Goal: Task Accomplishment & Management: Use online tool/utility

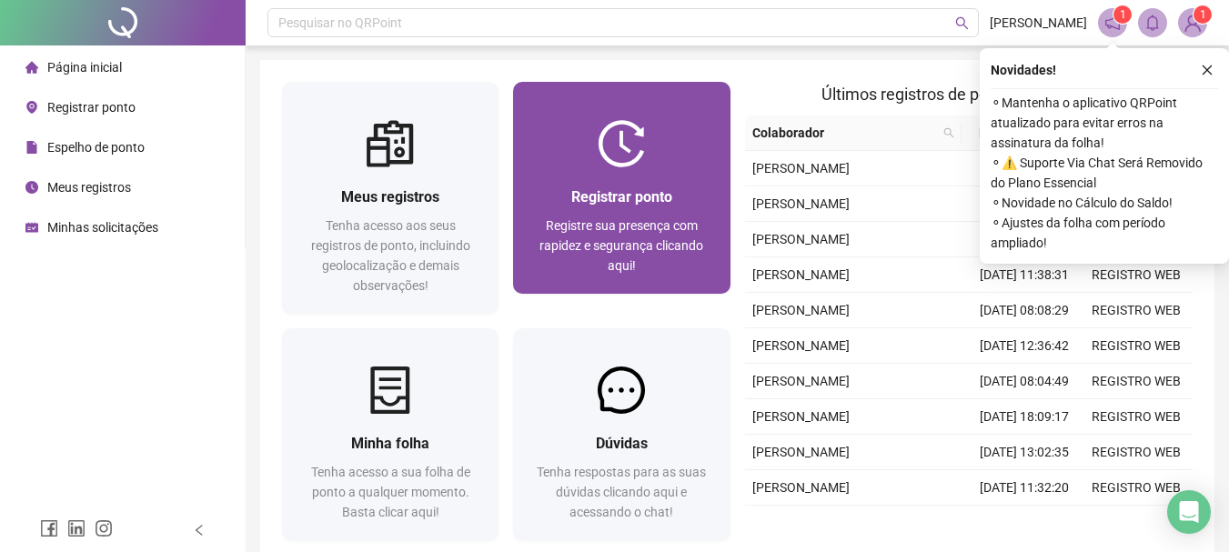
click at [619, 245] on span "Registre sua presença com rapidez e segurança clicando aqui!" at bounding box center [622, 245] width 164 height 55
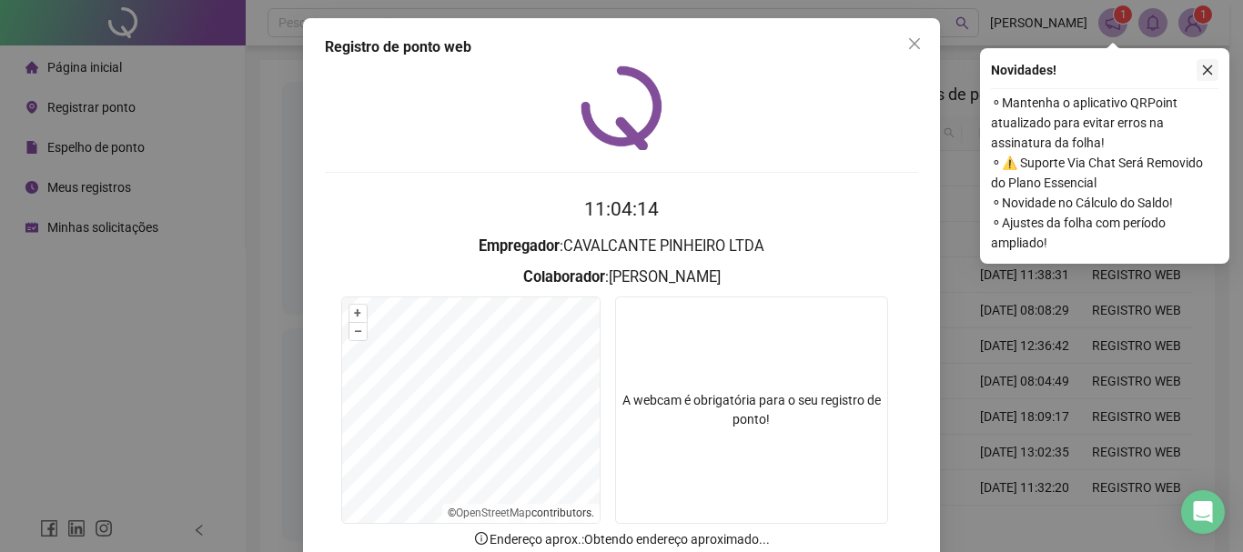
click at [1196, 76] on button "button" at bounding box center [1207, 70] width 22 height 22
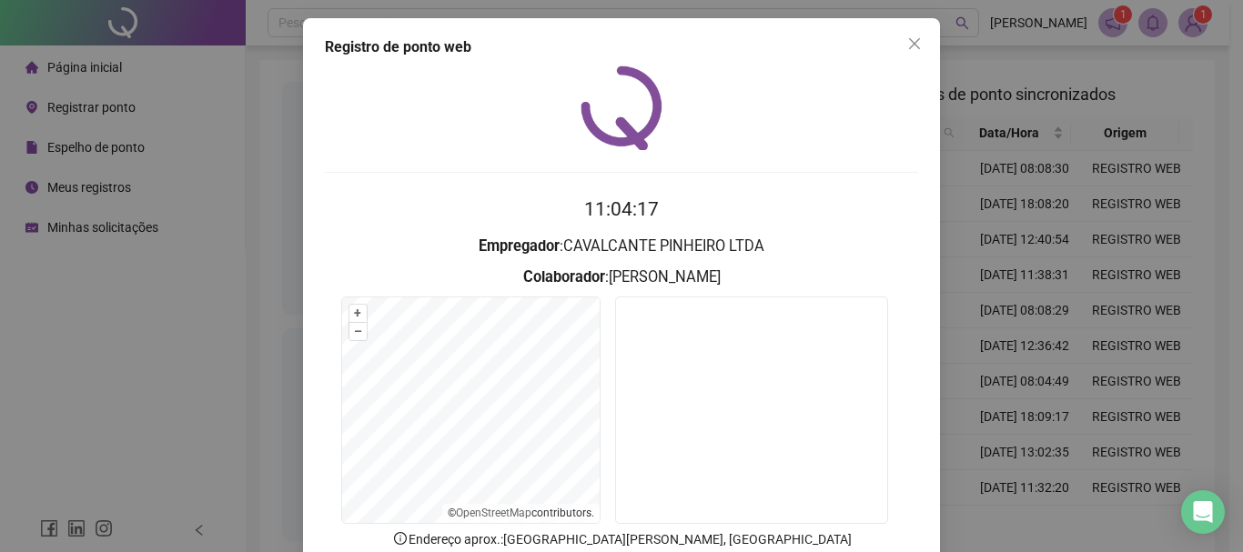
scroll to position [118, 0]
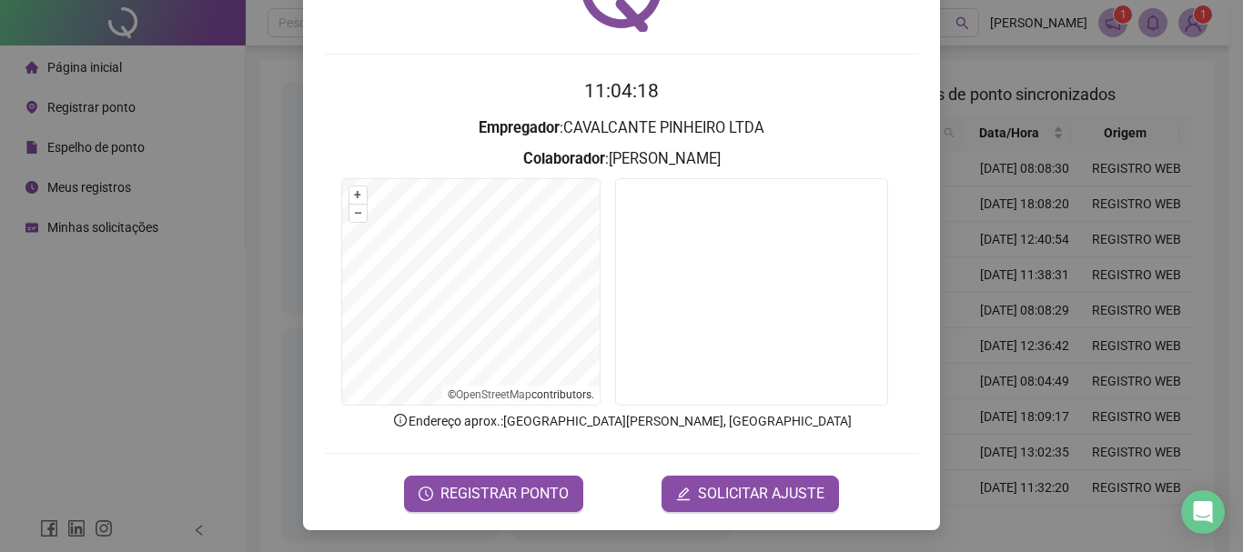
click at [487, 487] on span "REGISTRAR PONTO" at bounding box center [504, 494] width 128 height 22
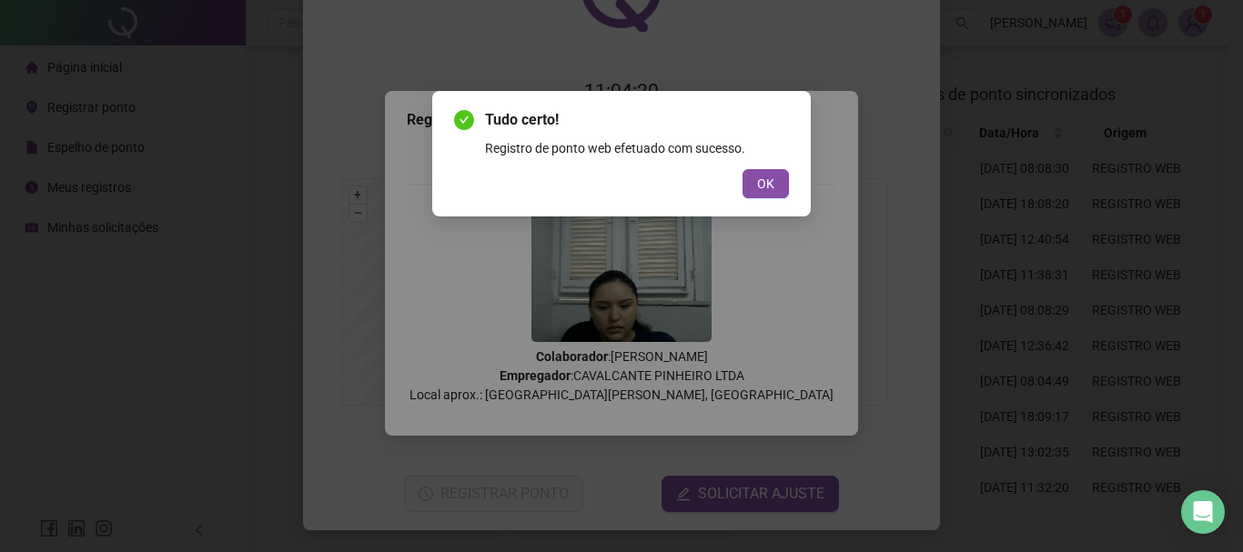
click at [772, 182] on span "OK" at bounding box center [765, 184] width 17 height 20
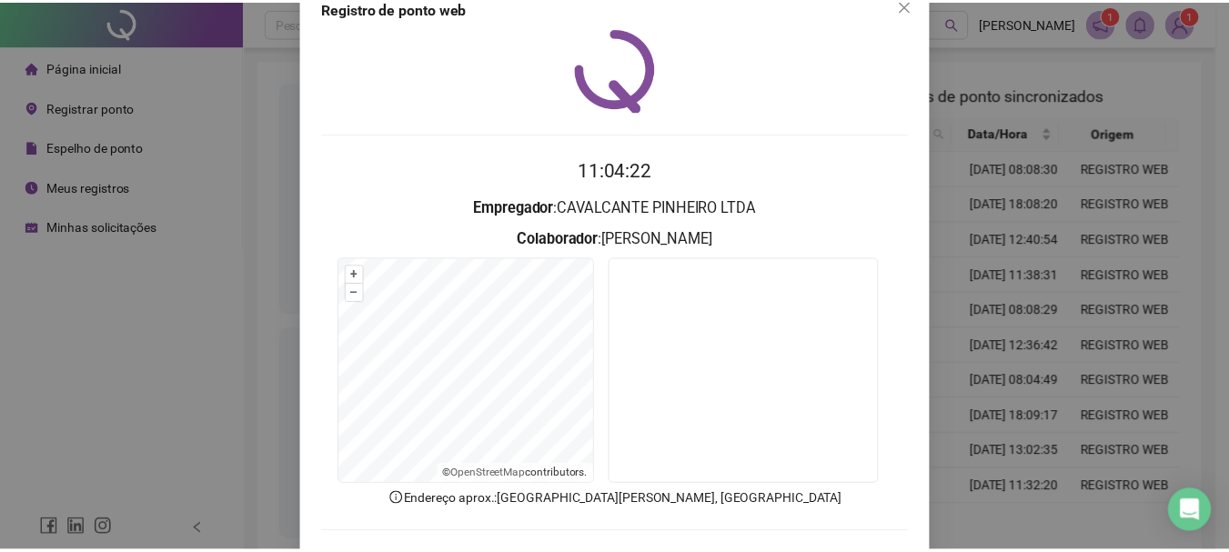
scroll to position [0, 0]
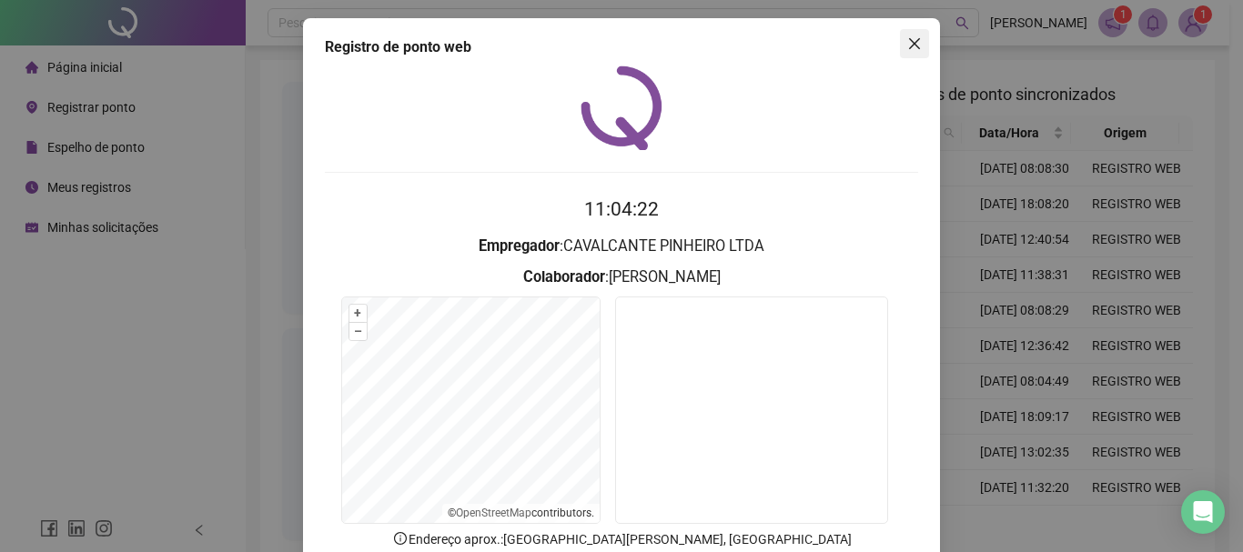
click at [912, 46] on icon "close" at bounding box center [914, 43] width 15 height 15
